Goal: Task Accomplishment & Management: Use online tool/utility

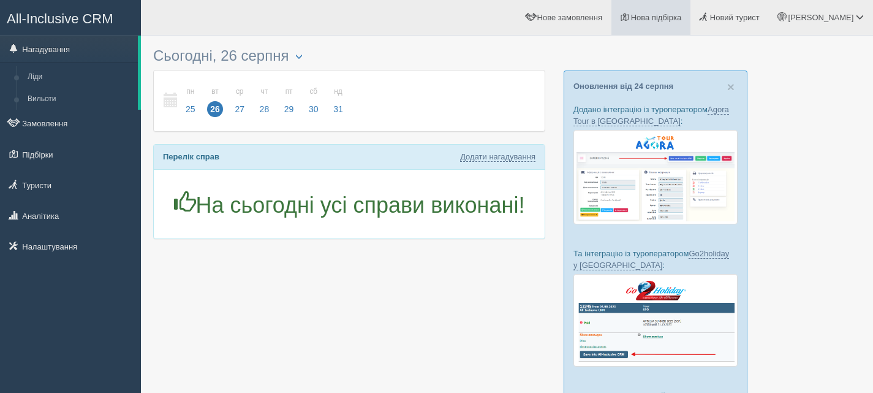
click at [682, 16] on span "Нова підбірка" at bounding box center [656, 17] width 51 height 9
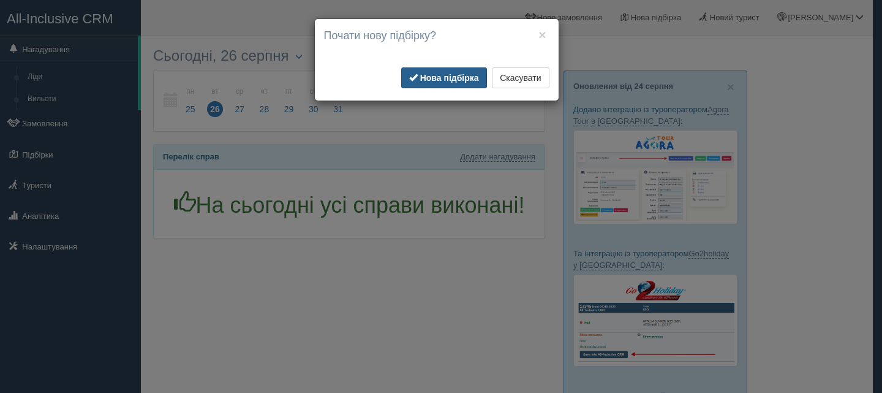
click at [447, 82] on b "Нова підбірка" at bounding box center [449, 78] width 59 height 10
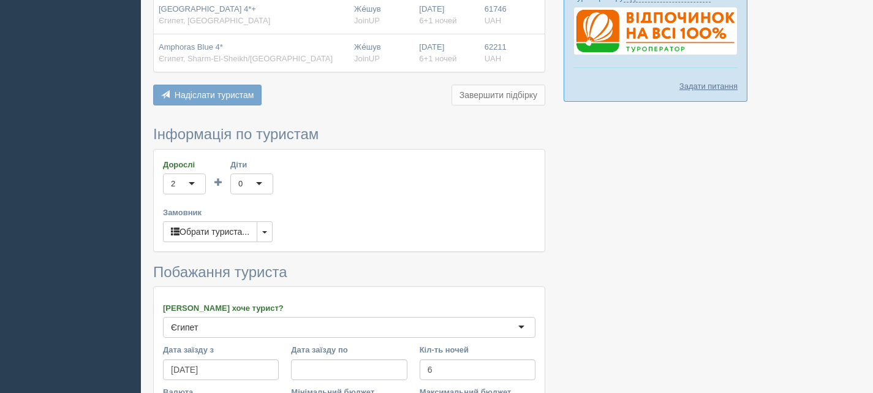
scroll to position [490, 0]
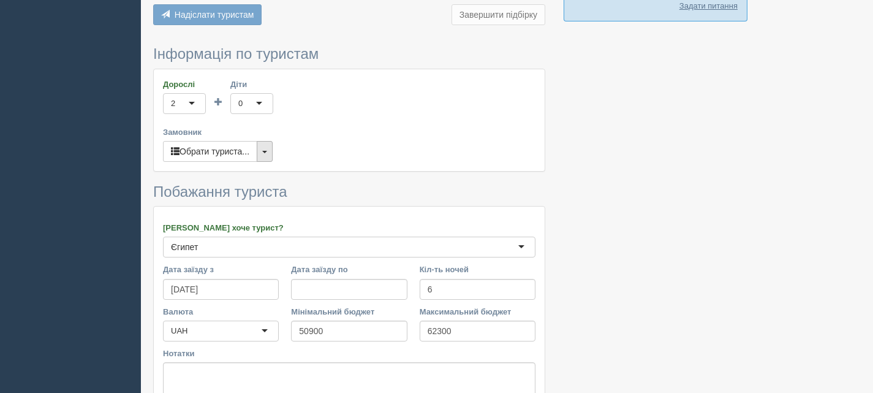
click at [270, 157] on button "button" at bounding box center [265, 151] width 16 height 21
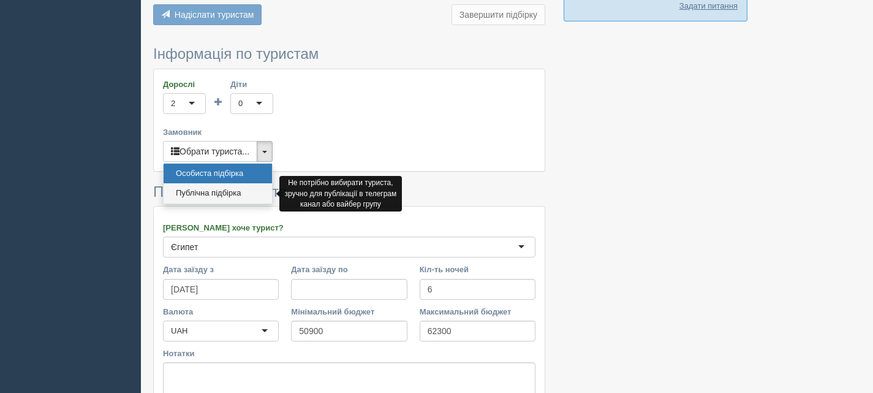
click at [238, 198] on link "Публічна підбірка" at bounding box center [218, 193] width 108 height 20
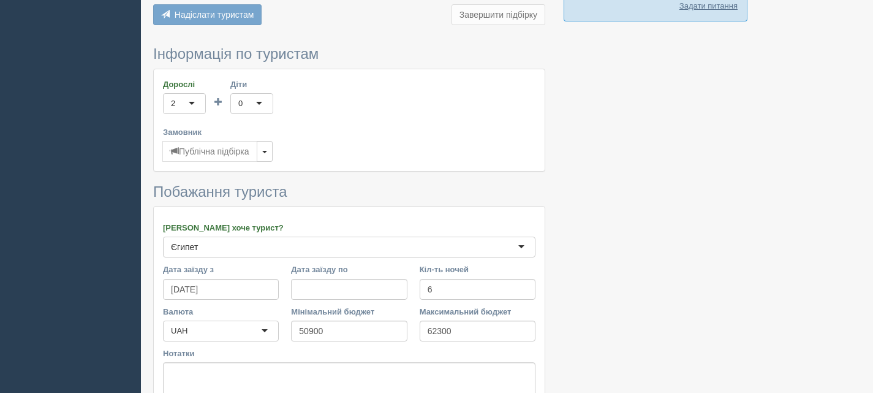
scroll to position [603, 0]
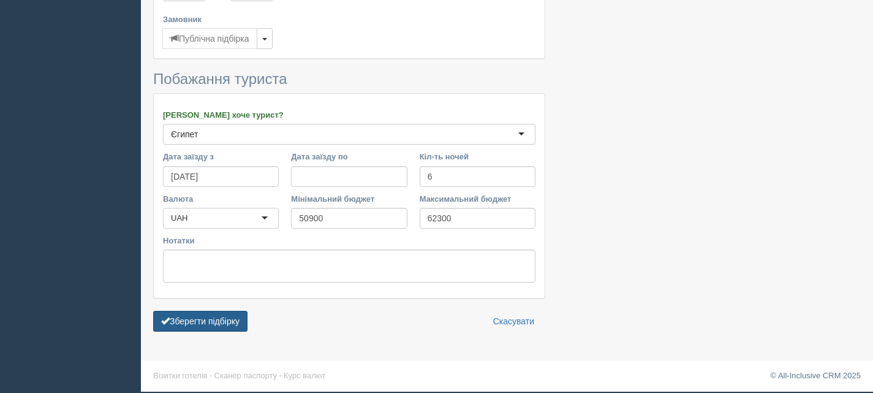
click at [228, 313] on button "Зберегти підбірку" at bounding box center [200, 321] width 94 height 21
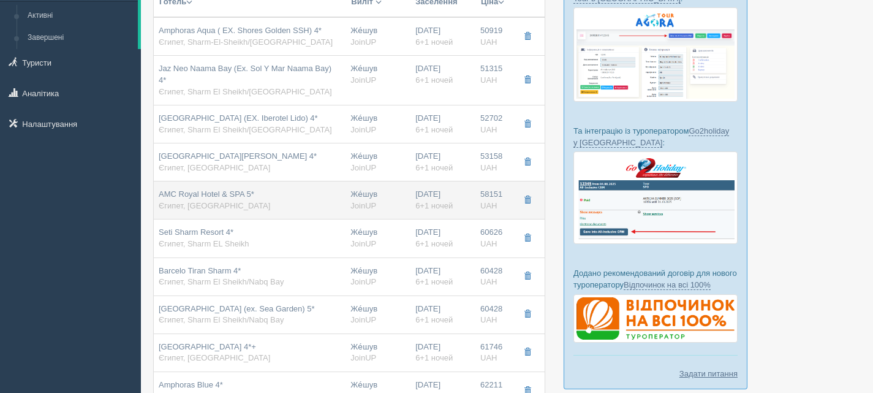
scroll to position [184, 0]
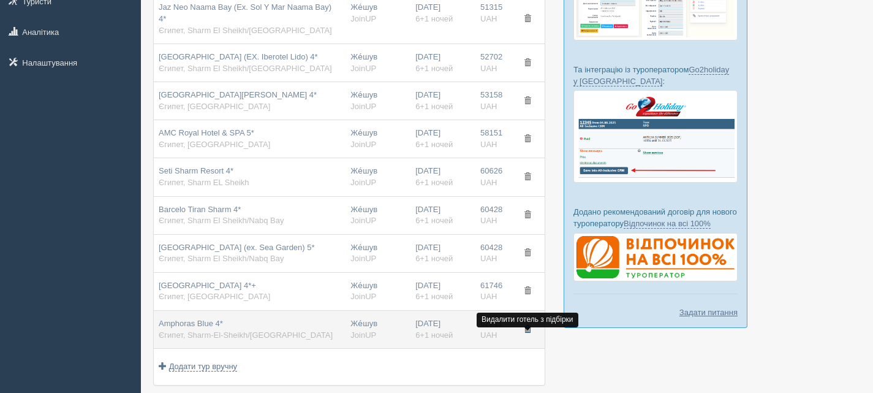
click at [528, 333] on span "button" at bounding box center [527, 328] width 7 height 7
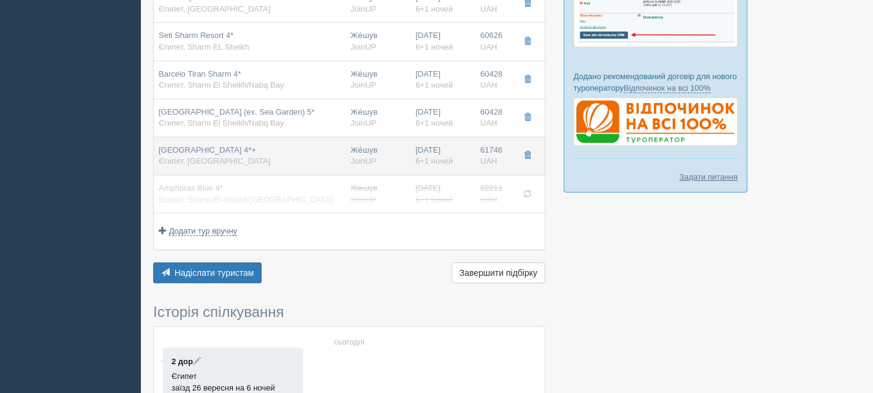
scroll to position [368, 0]
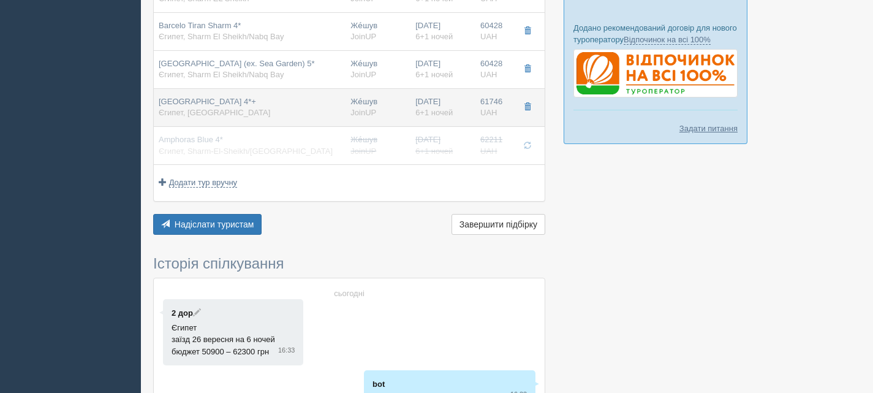
click at [243, 230] on button "Надіслати туристам Надіслати" at bounding box center [207, 224] width 108 height 21
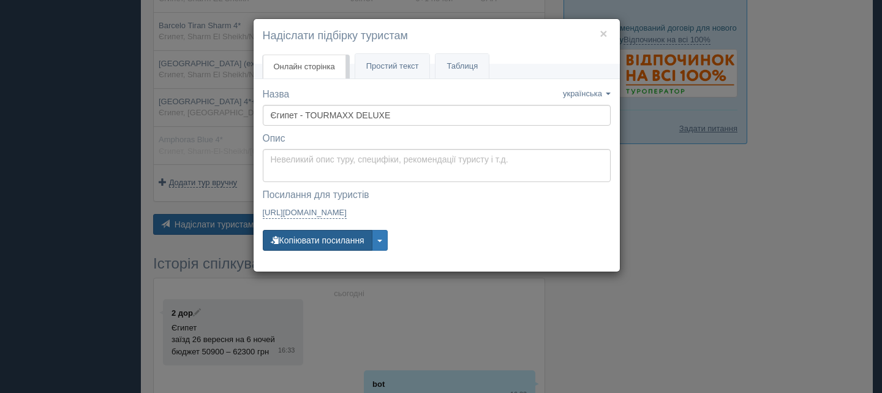
click at [331, 238] on button "Копіювати посилання" at bounding box center [318, 240] width 110 height 21
click at [608, 31] on h4 "Надіслати підбірку туристам" at bounding box center [437, 36] width 348 height 16
click at [607, 31] on button "×" at bounding box center [603, 33] width 7 height 13
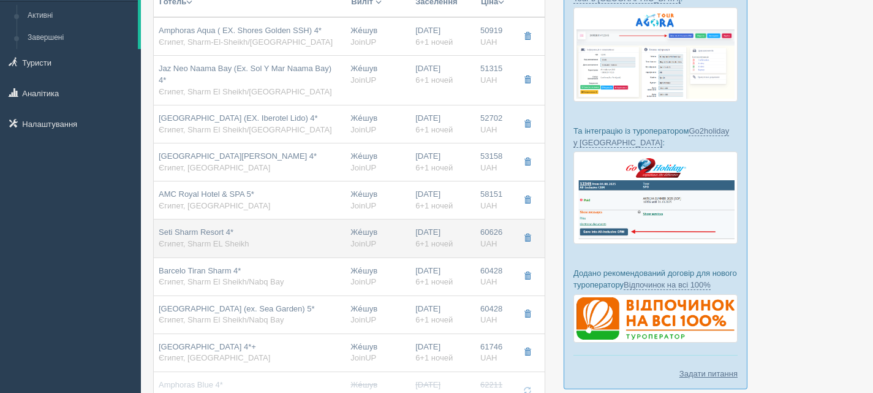
scroll to position [123, 0]
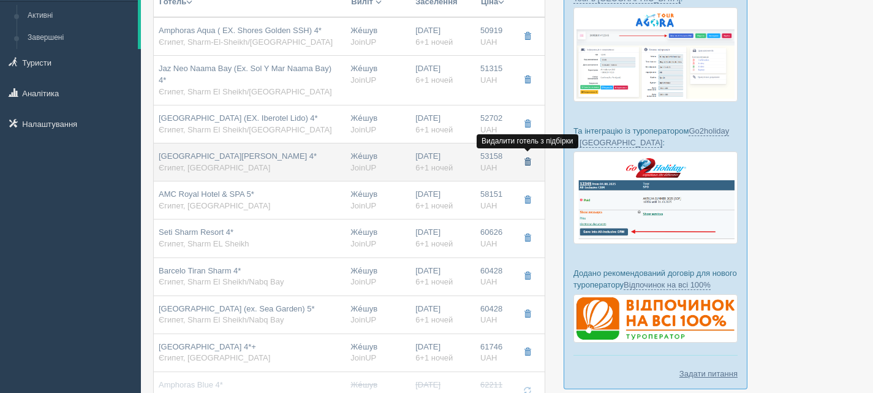
click at [526, 162] on span "button" at bounding box center [527, 161] width 7 height 7
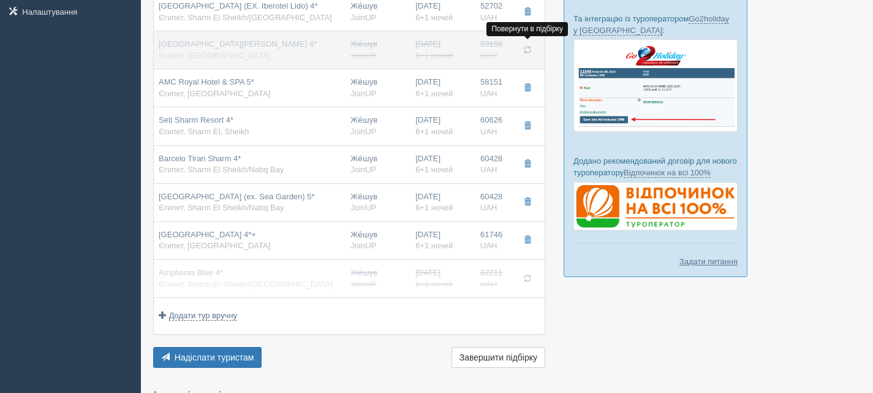
scroll to position [245, 0]
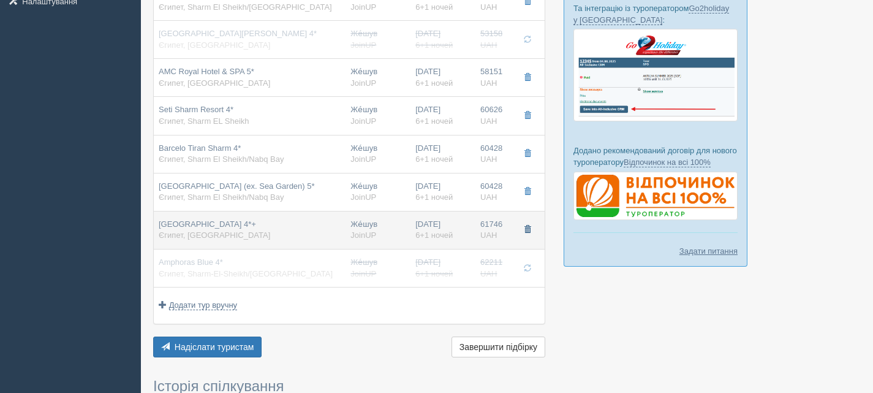
click at [526, 233] on span "button" at bounding box center [527, 228] width 7 height 7
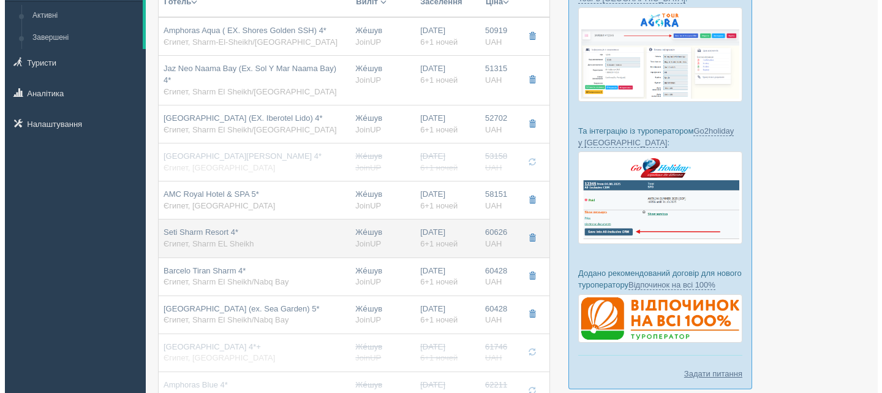
scroll to position [0, 0]
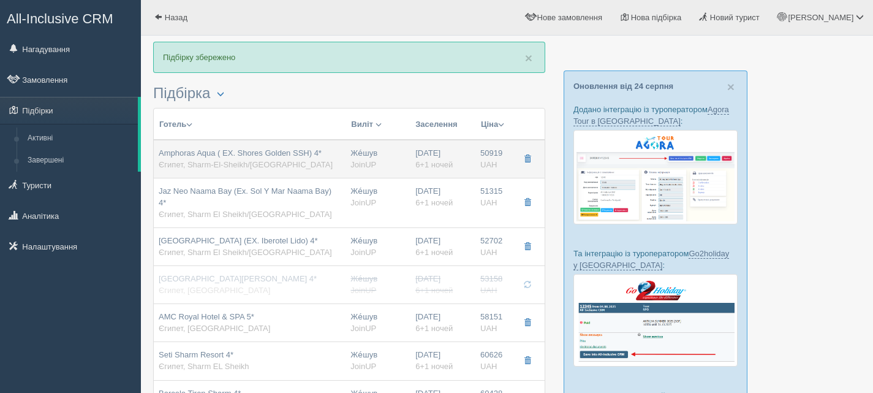
click at [213, 160] on span "Єгипет, Sharm-El-Sheikh/[GEOGRAPHIC_DATA]" at bounding box center [246, 164] width 174 height 9
type input "Amphoras Aqua ( EX. Shores Golden SSH) 4*"
type input "Єгипет"
type input "Sharm-El-Sheikh/[GEOGRAPHIC_DATA]"
type input "50919.00"
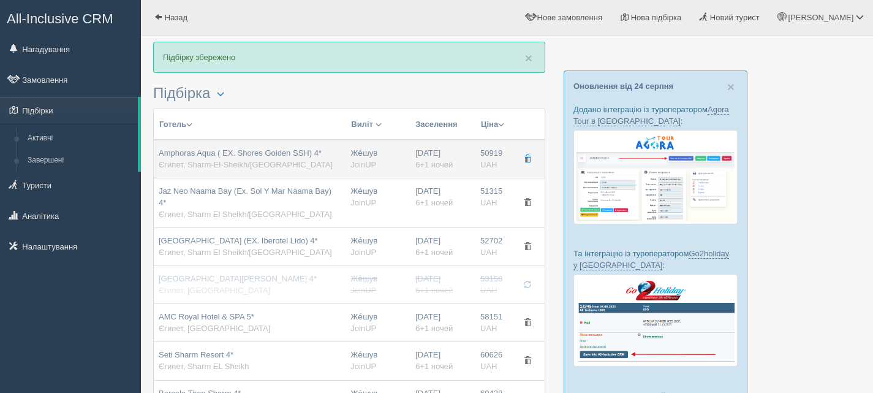
type input "Же́шув"
type input "23:45"
type input "6+1"
type input "Standard Room"
type input "AI"
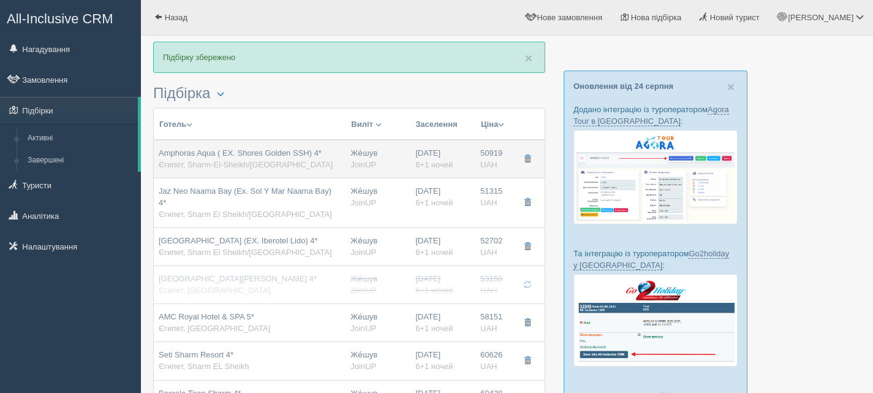
type input "JoinUP"
type input "[URL][DOMAIN_NAME]"
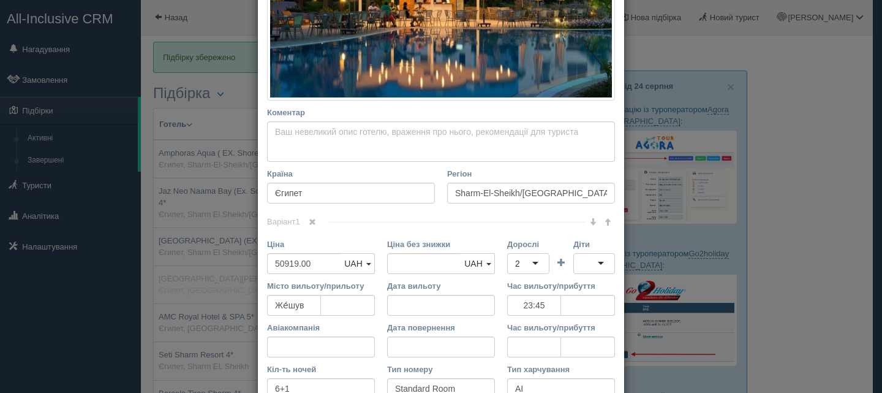
scroll to position [429, 0]
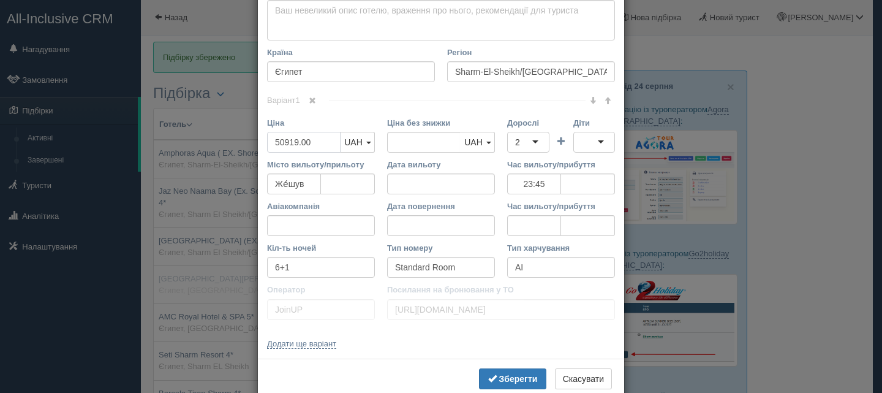
click at [282, 144] on input "50919.00" at bounding box center [304, 142] width 74 height 21
type input "5919.00"
type input "50919.00"
type input "49919.00"
click at [526, 376] on b "Зберегти" at bounding box center [518, 379] width 39 height 10
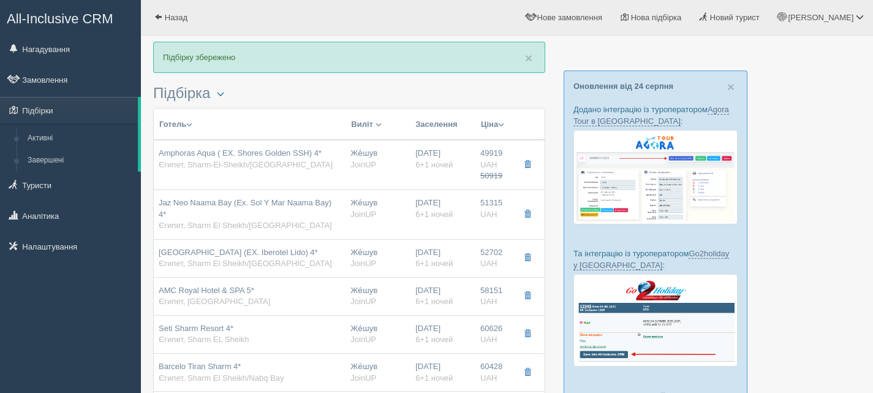
click at [219, 219] on div "Jaz Neo Naama Bay (Ex. Sol Y Mar Naama Bay) 4* [GEOGRAPHIC_DATA], [GEOGRAPHIC_D…" at bounding box center [250, 214] width 182 height 34
type input "Jaz Neo Naama Bay (Ex. Sol Y Mar Naama Bay) 4*"
type input "Sharm El Sheikh/Naama Bay"
type input "51315.00"
type input "23:45"
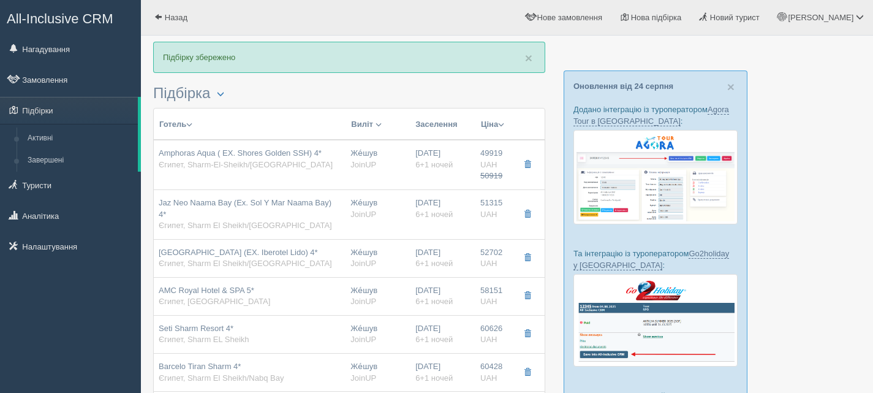
type input "Pool View"
type input "[URL][DOMAIN_NAME]"
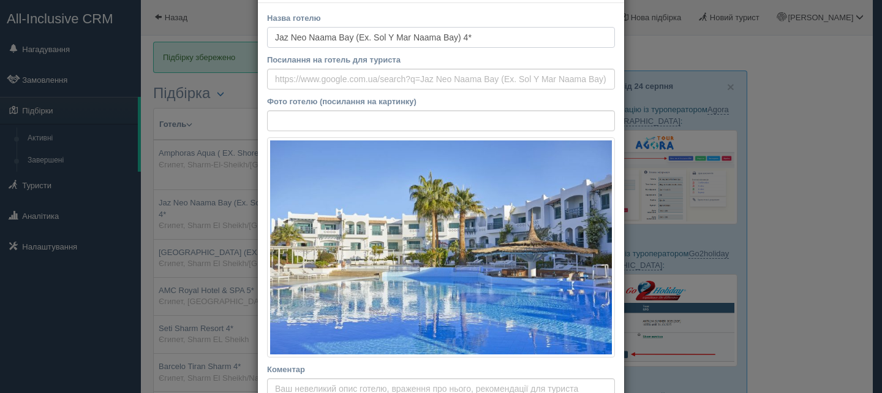
scroll to position [306, 0]
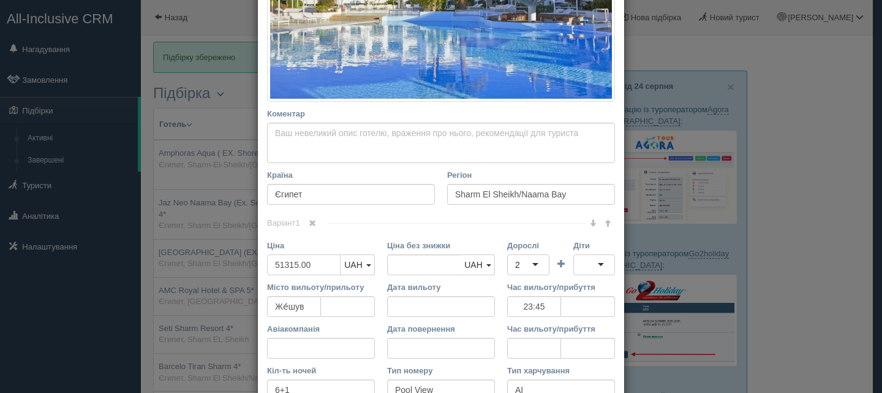
click at [278, 263] on input "51315.00" at bounding box center [304, 264] width 74 height 21
type input "5315.00"
type input "51315.00"
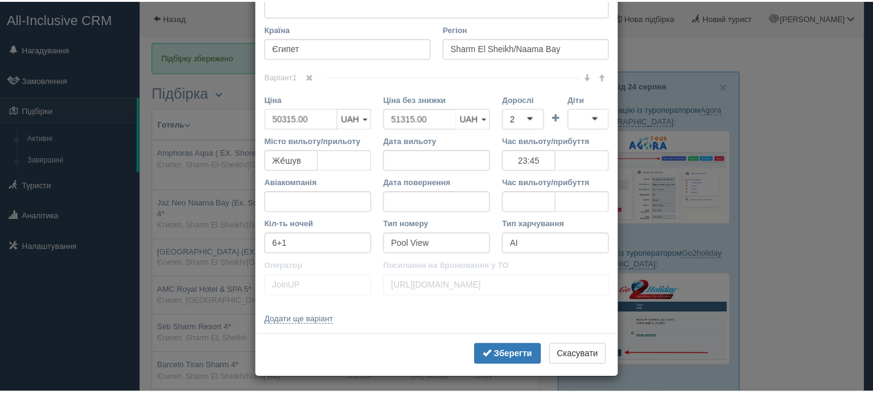
scroll to position [456, 0]
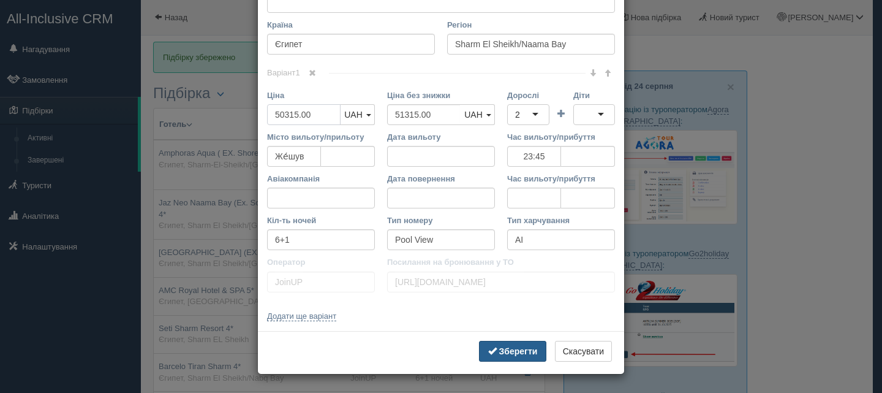
type input "50315.00"
click at [516, 347] on b "Зберегти" at bounding box center [518, 351] width 39 height 10
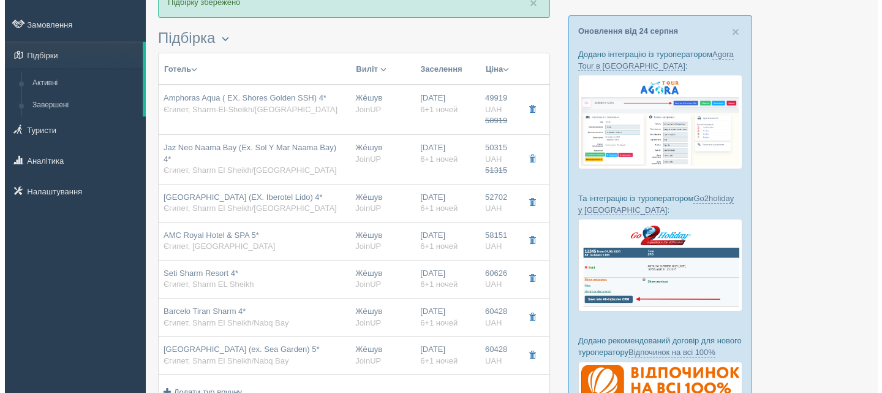
scroll to position [184, 0]
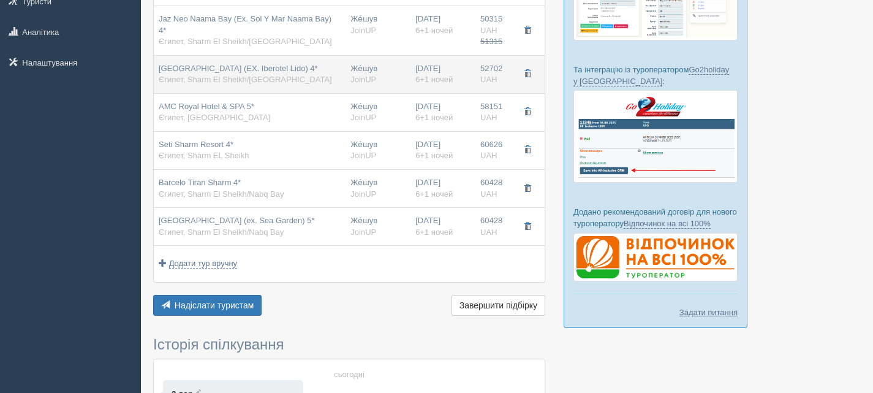
click at [244, 77] on span "Єгипет, Sharm El Sheikh/[GEOGRAPHIC_DATA]" at bounding box center [245, 79] width 173 height 9
type input "[GEOGRAPHIC_DATA] (EX. Iberotel Lido) 4*"
type input "52702.00"
type input "23:45"
type input "Superior Room"
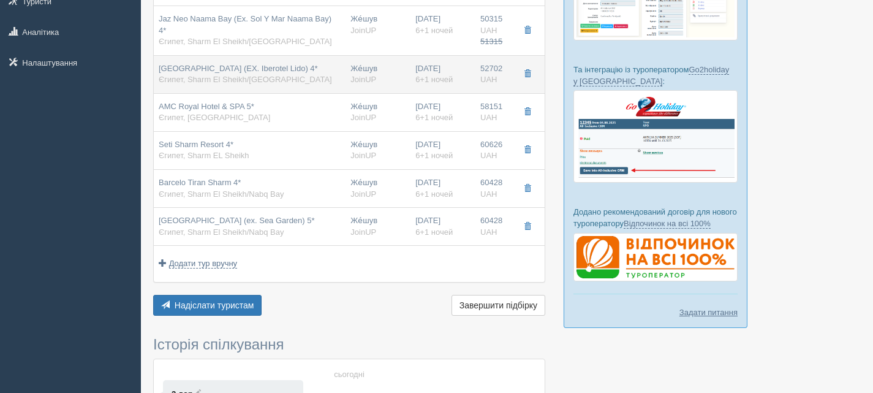
type input "[URL][DOMAIN_NAME]"
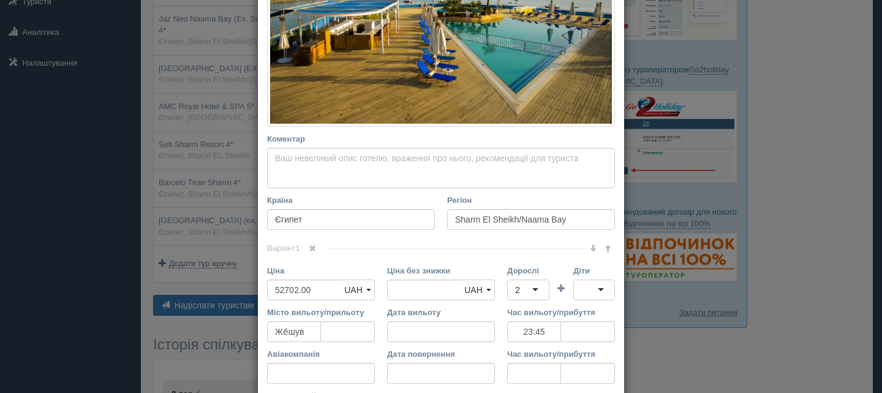
scroll to position [306, 0]
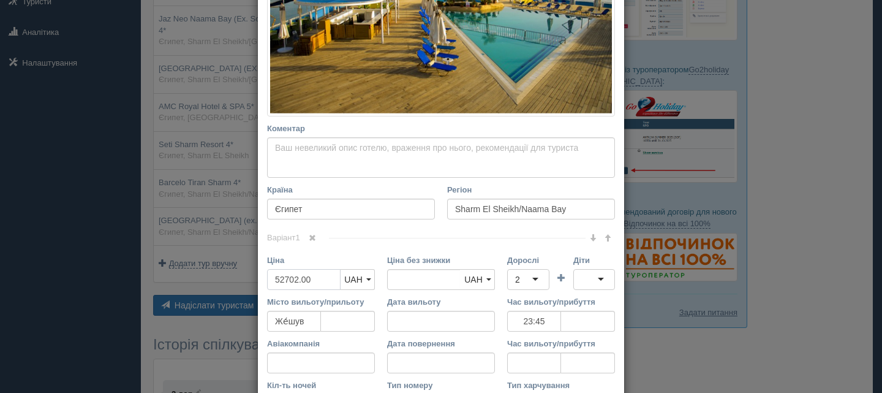
click at [278, 279] on input "52702.00" at bounding box center [304, 279] width 74 height 21
type input "5702.00"
type input "52702.00"
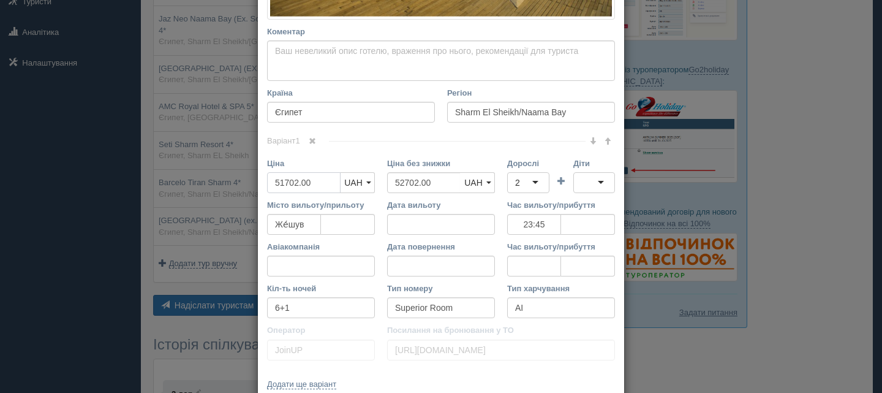
scroll to position [471, 0]
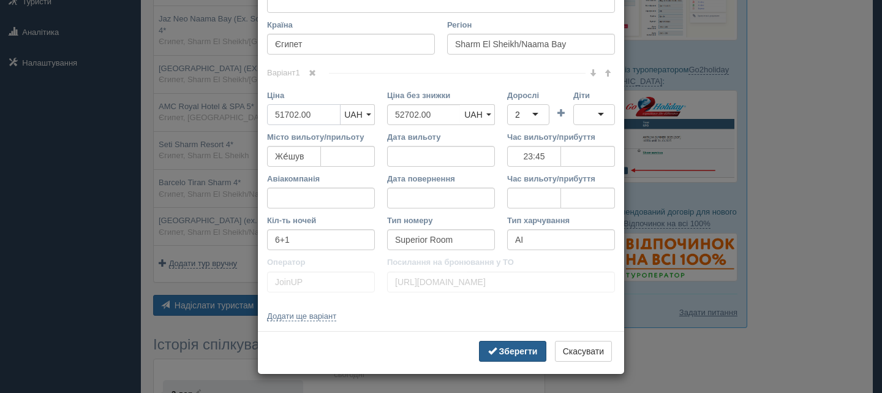
type input "51702.00"
click at [521, 344] on button "Зберегти" at bounding box center [512, 351] width 67 height 21
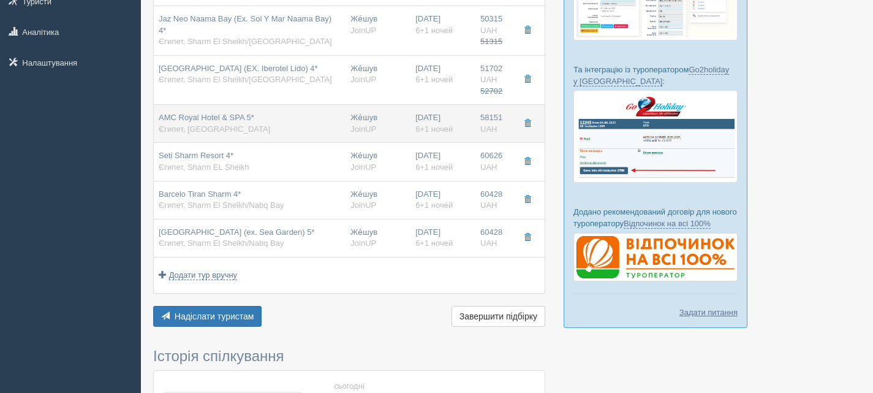
click at [251, 127] on div "AMC Royal Hotel & SPA 5* [GEOGRAPHIC_DATA], [GEOGRAPHIC_DATA]" at bounding box center [215, 123] width 112 height 23
type input "AMC Royal Hotel & SPA 5*"
type input "Hurghada"
type input "58151.00"
type input "23:00"
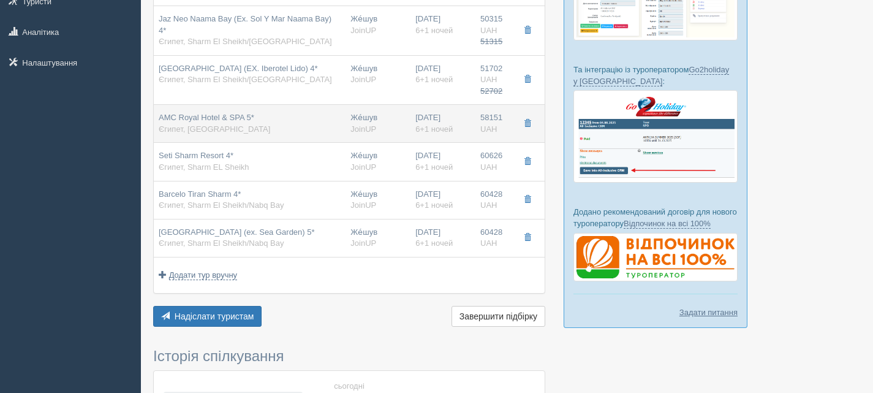
type input "Premium Sea View"
type input "[URL][DOMAIN_NAME]"
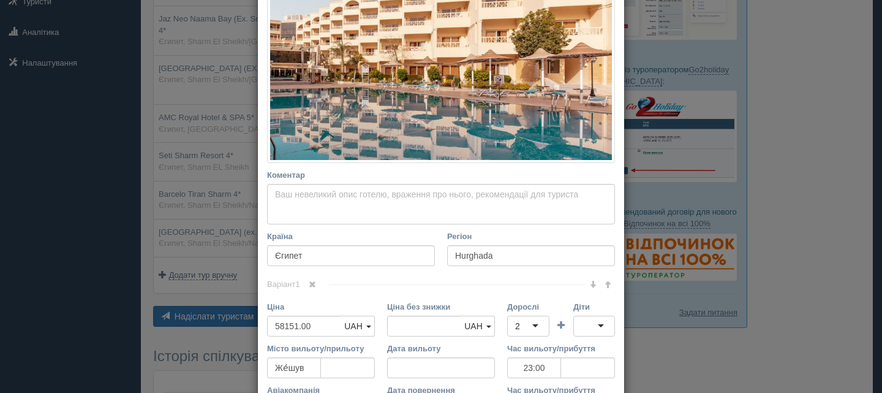
scroll to position [429, 0]
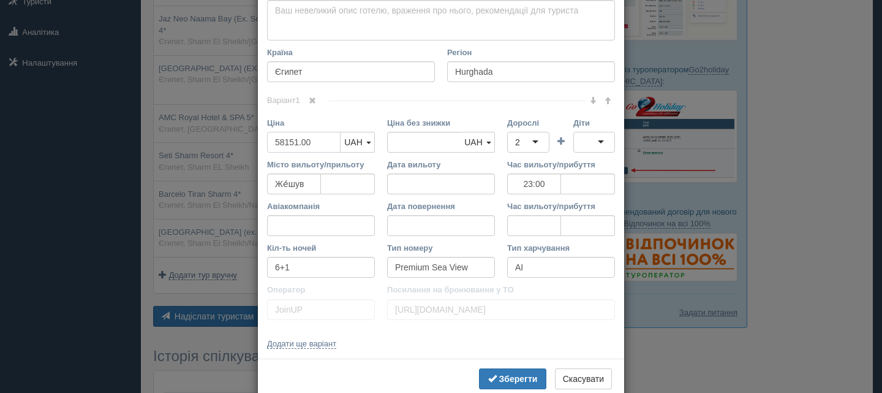
click at [281, 138] on input "58151.00" at bounding box center [304, 142] width 74 height 21
type input "5151.00"
type input "58151.00"
type input "57151.00"
click at [509, 372] on button "Зберегти" at bounding box center [512, 378] width 67 height 21
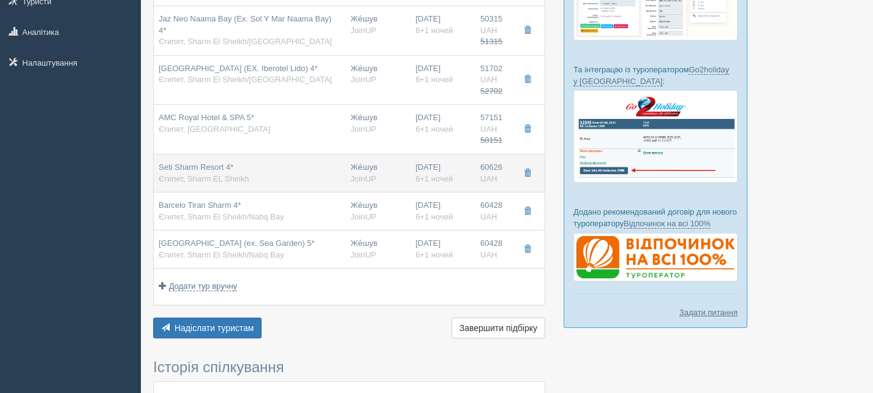
click at [279, 176] on div "Seti Sharm Resort 4* [GEOGRAPHIC_DATA], [GEOGRAPHIC_DATA]" at bounding box center [250, 173] width 182 height 23
type input "Seti Sharm Resort 4*"
type input "Sharm EL Sheikh"
type input "60626.00"
type input "23:45"
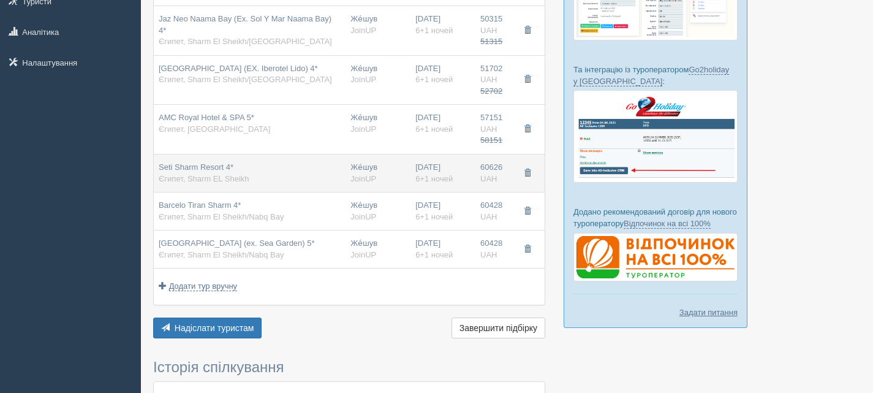
type input "Standard Room"
type input "[URL][DOMAIN_NAME]"
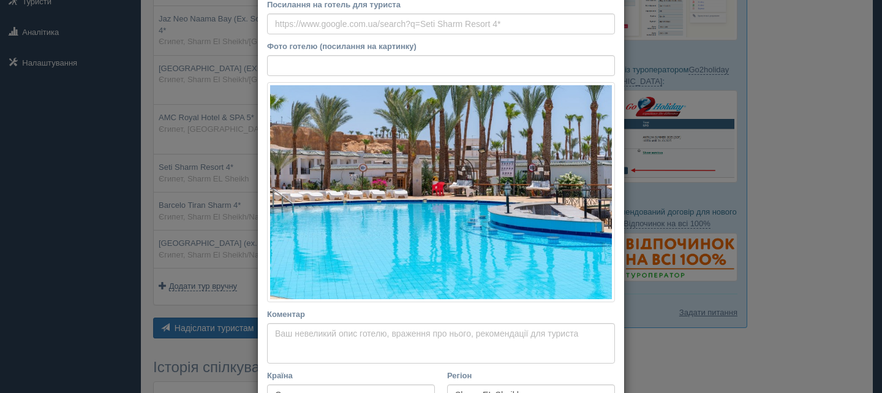
scroll to position [306, 0]
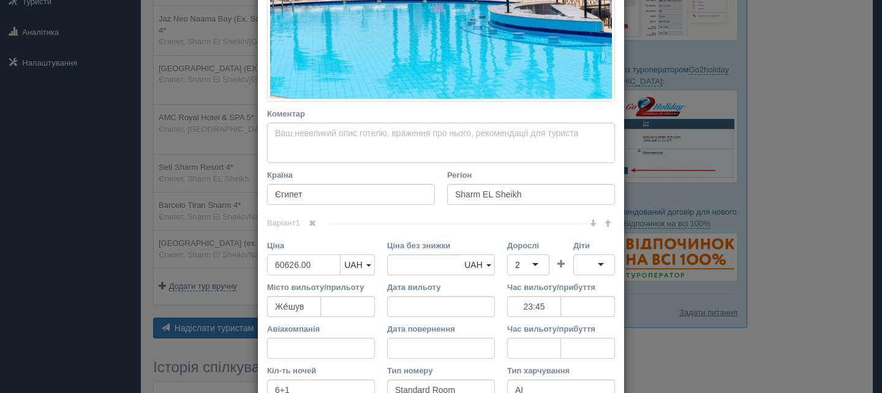
click at [279, 261] on input "60626.00" at bounding box center [304, 264] width 74 height 21
type input "6626.00"
type input "60626.00"
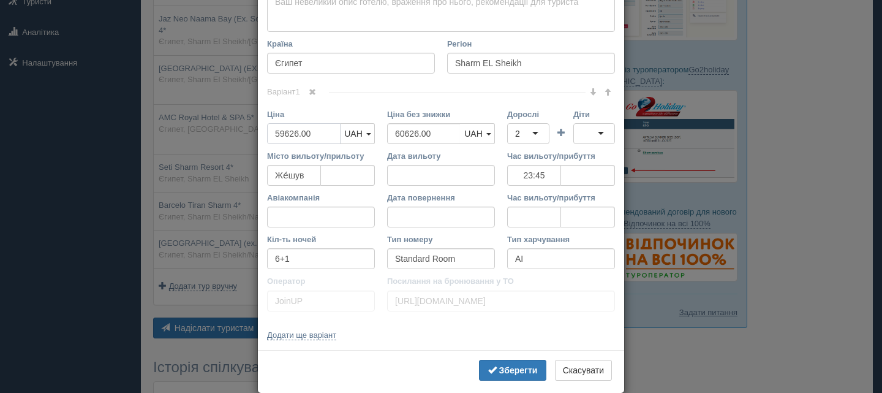
scroll to position [456, 0]
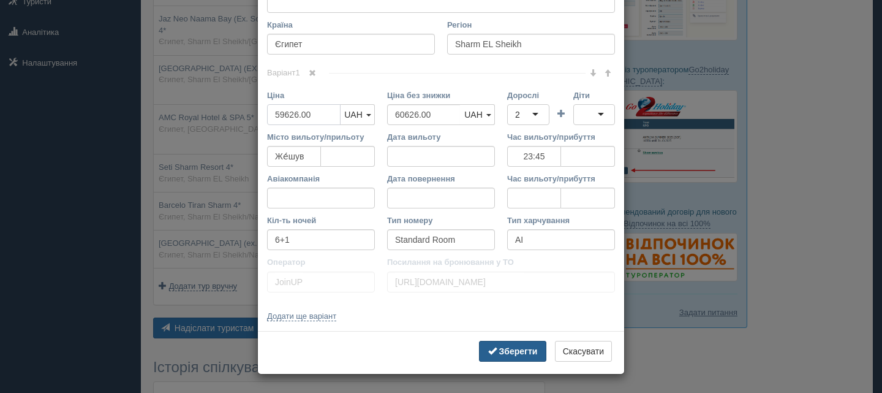
type input "59626.00"
drag, startPoint x: 524, startPoint y: 350, endPoint x: 407, endPoint y: 272, distance: 141.4
click at [524, 349] on b "Зберегти" at bounding box center [518, 351] width 39 height 10
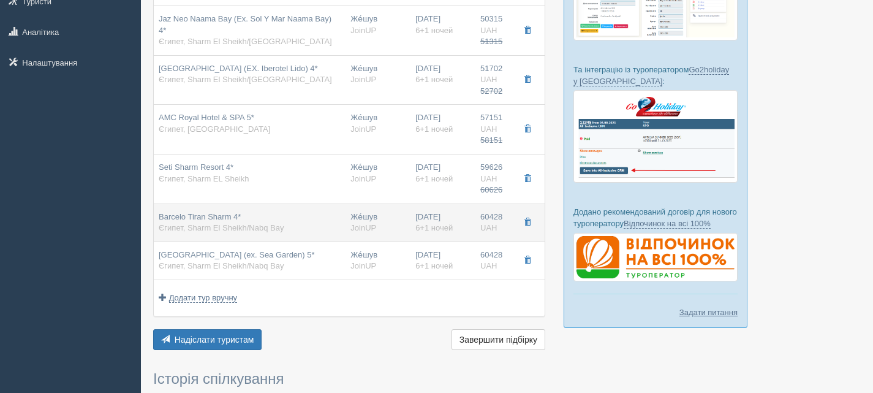
click at [290, 224] on div "Barcelo Tiran Sharm 4* [GEOGRAPHIC_DATA], [GEOGRAPHIC_DATA]/[GEOGRAPHIC_DATA]" at bounding box center [250, 222] width 182 height 23
type input "Barcelo Tiran Sharm 4*"
type input "Sharm El Sheikh/Nabq Bay"
type input "60428.00"
type input "23:45"
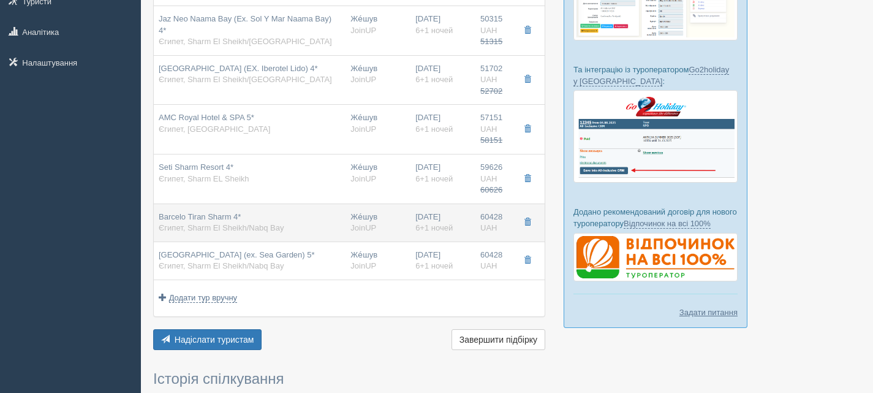
type input "Superior Garden View"
type input "[URL][DOMAIN_NAME]"
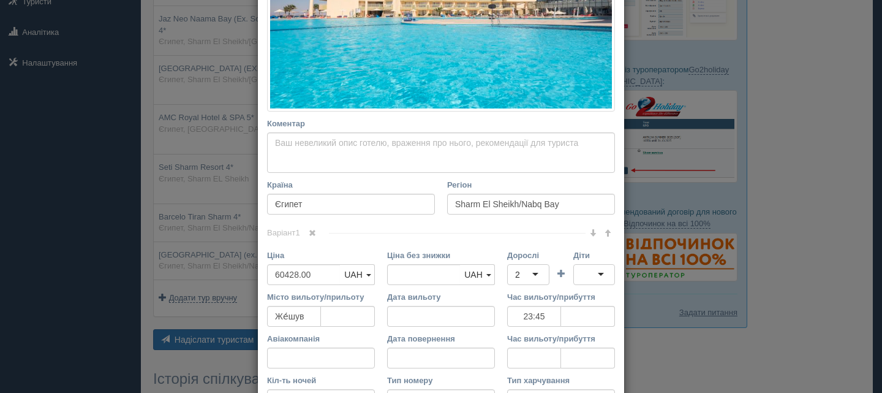
scroll to position [368, 0]
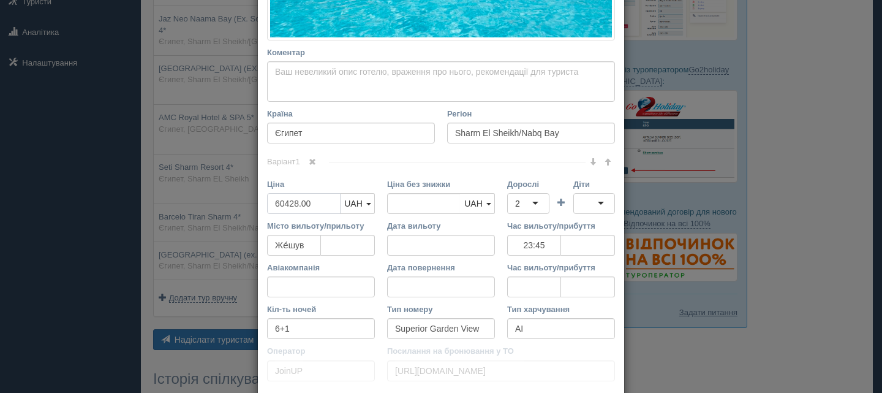
click at [280, 202] on input "60428.00" at bounding box center [304, 203] width 74 height 21
type input "6428.00"
type input "60428.00"
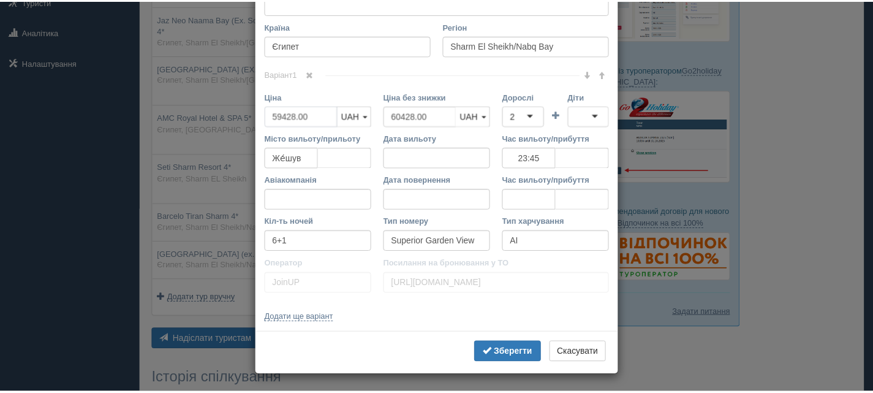
scroll to position [456, 0]
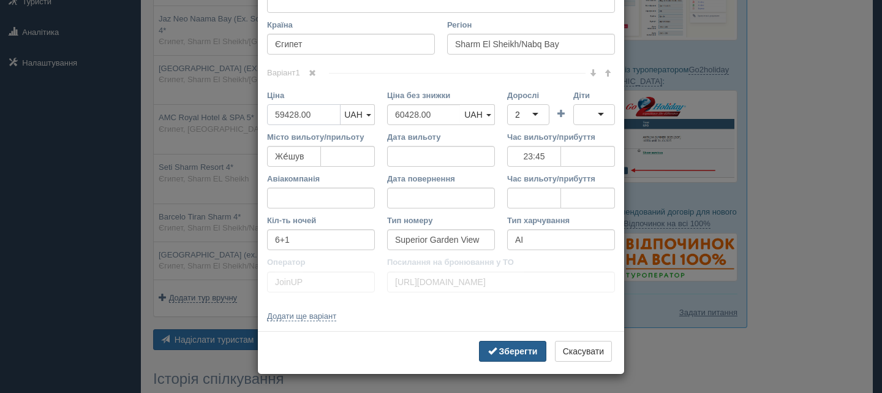
type input "59428.00"
click at [507, 348] on b "Зберегти" at bounding box center [518, 351] width 39 height 10
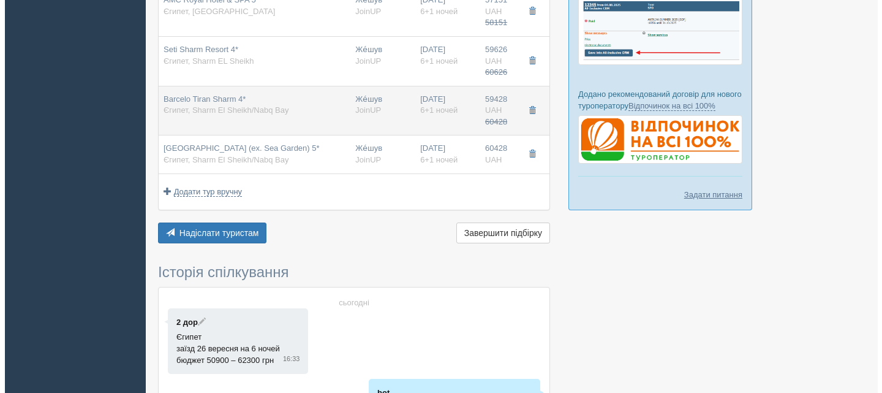
scroll to position [368, 0]
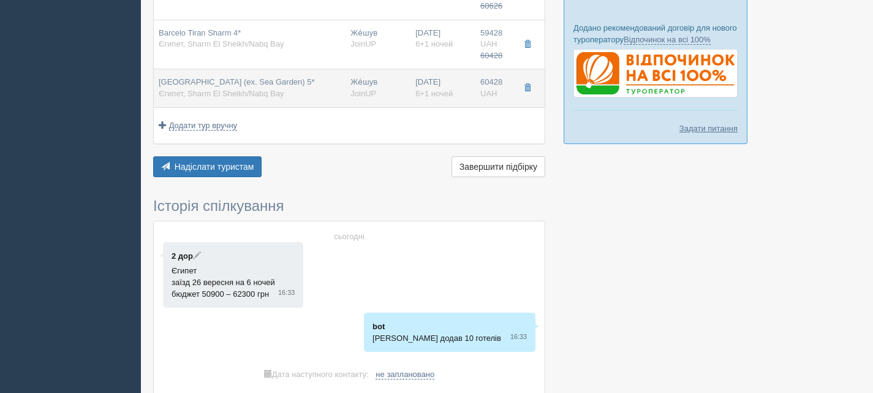
click at [267, 94] on div "[GEOGRAPHIC_DATA] (ex. Sea Garden) 5* [GEOGRAPHIC_DATA], [GEOGRAPHIC_DATA]/[GEO…" at bounding box center [237, 88] width 156 height 23
type input "[GEOGRAPHIC_DATA] (ex. Sea Garden) 5*"
type input "60428.00"
type input "23:45"
type input "Superior Garden"
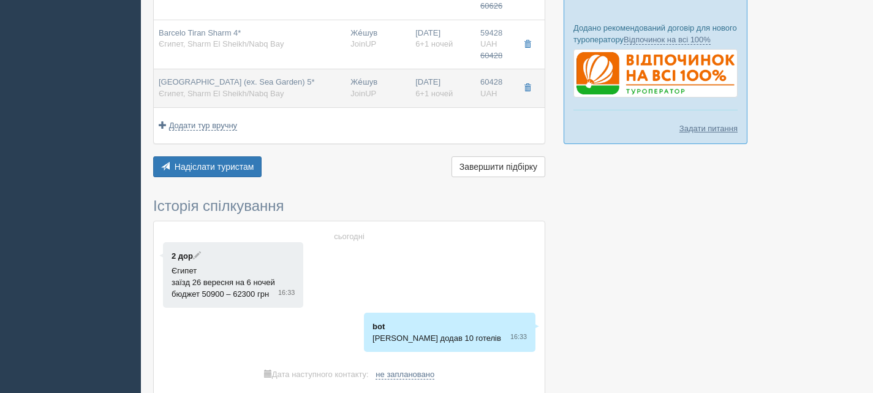
type input "[URL][DOMAIN_NAME]"
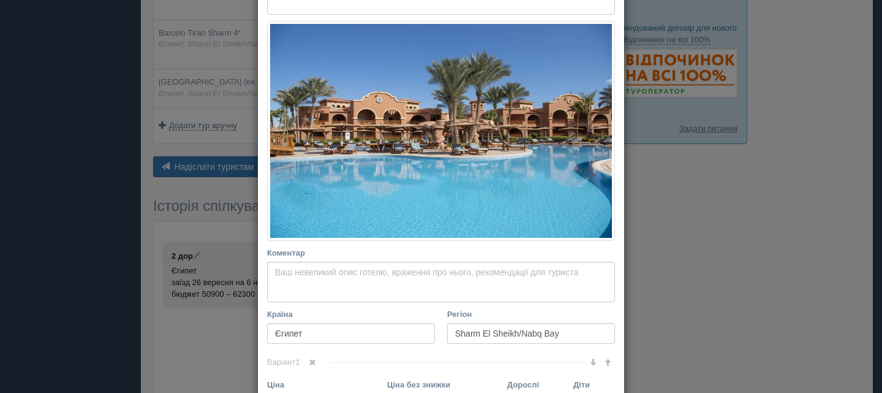
scroll to position [306, 0]
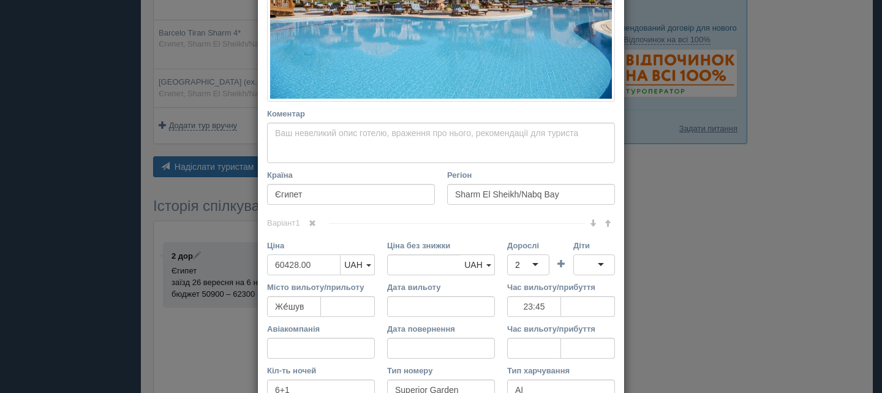
click at [281, 265] on input "60428.00" at bounding box center [304, 264] width 74 height 21
type input "6428.00"
type input "60428.00"
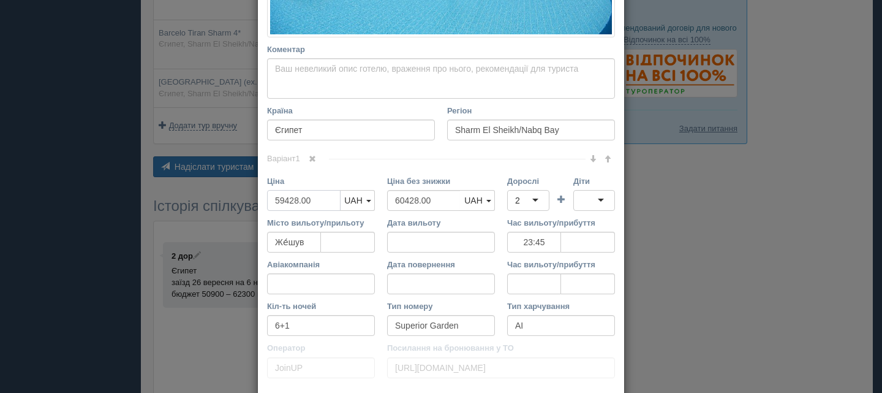
scroll to position [456, 0]
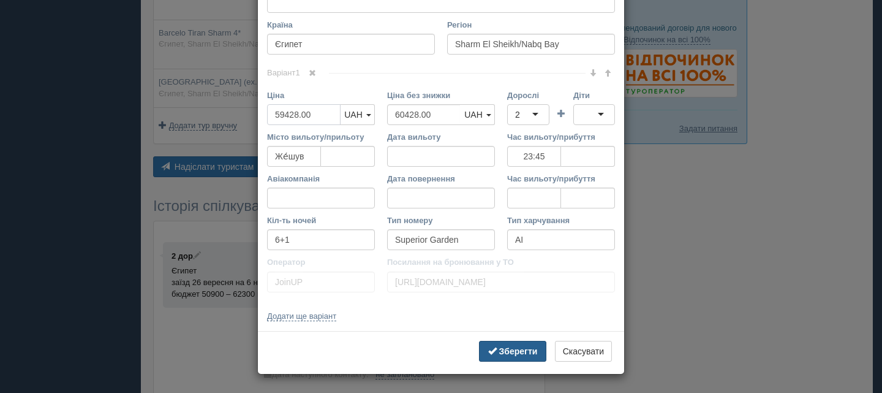
type input "59428.00"
click at [517, 352] on b "Зберегти" at bounding box center [518, 351] width 39 height 10
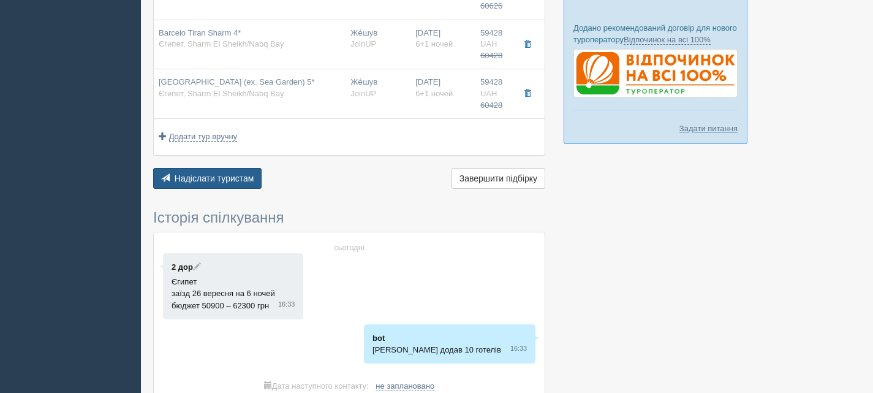
click at [221, 175] on span "Надіслати туристам" at bounding box center [215, 178] width 80 height 10
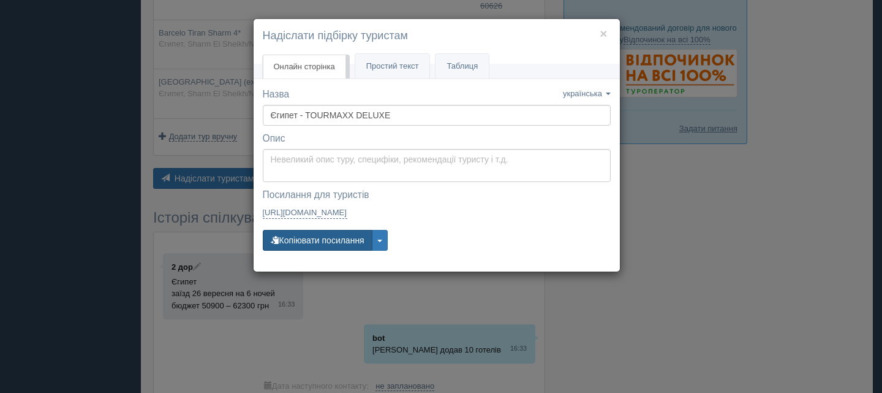
click at [333, 235] on button "Копіювати посилання" at bounding box center [318, 240] width 110 height 21
